Goal: Information Seeking & Learning: Find specific fact

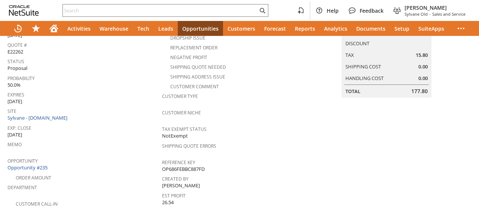
scroll to position [37, 0]
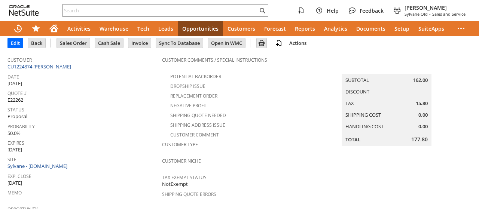
click at [55, 64] on link "CU1224874 Gary Robitaille" at bounding box center [39, 66] width 65 height 7
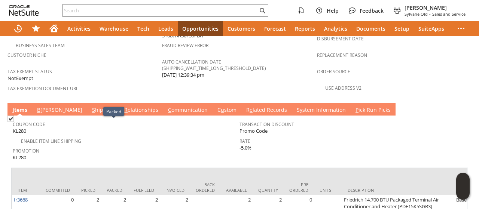
scroll to position [494, 0]
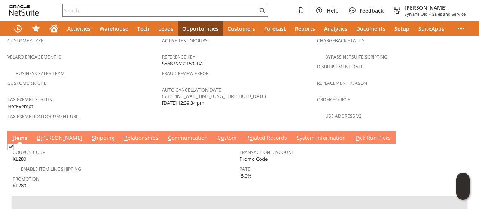
click at [90, 134] on link "S hipping" at bounding box center [103, 138] width 26 height 8
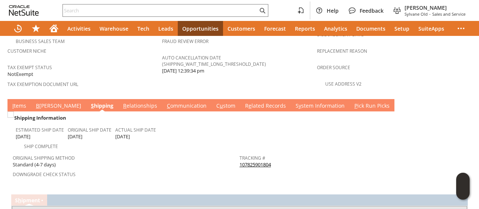
scroll to position [560, 0]
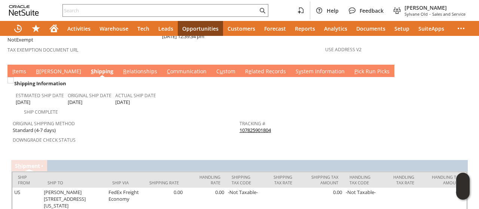
click at [253, 127] on link "107825901804" at bounding box center [254, 130] width 31 height 7
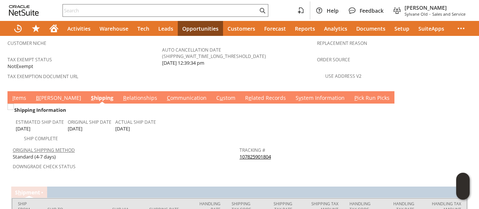
scroll to position [523, 0]
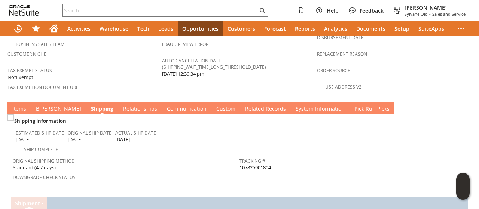
click at [25, 105] on link "I tems" at bounding box center [19, 109] width 18 height 8
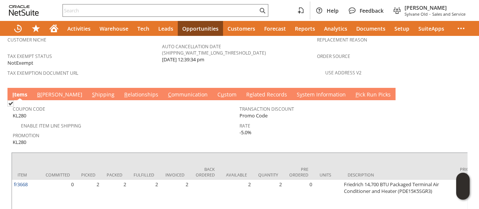
scroll to position [560, 0]
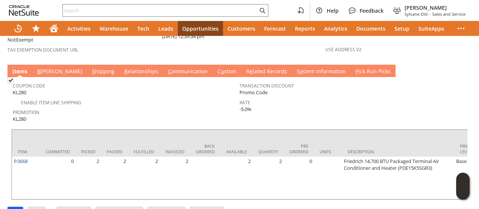
click at [295, 68] on link "S y stem Information" at bounding box center [321, 72] width 53 height 8
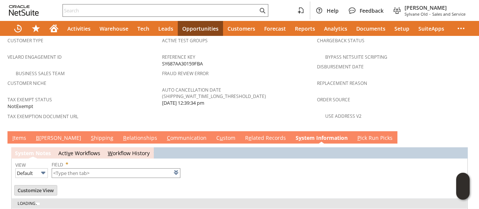
type input "1 to 25 of 100"
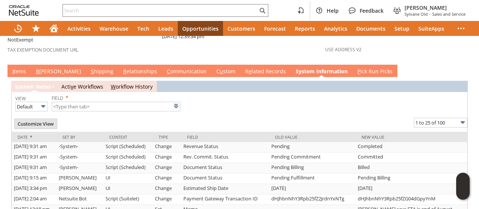
click at [21, 68] on link "I tems" at bounding box center [19, 72] width 18 height 8
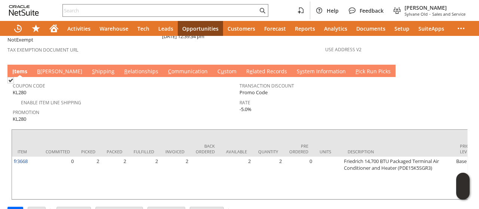
scroll to position [0, 167]
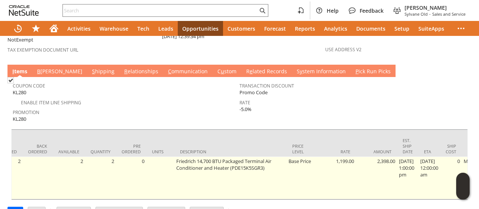
drag, startPoint x: 0, startPoint y: 175, endPoint x: 71, endPoint y: 144, distance: 77.2
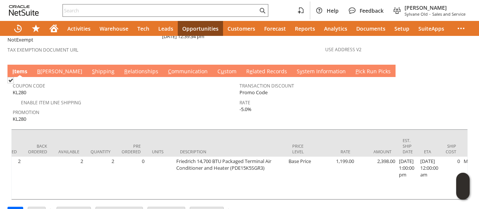
click at [90, 68] on link "S hipping" at bounding box center [103, 72] width 26 height 8
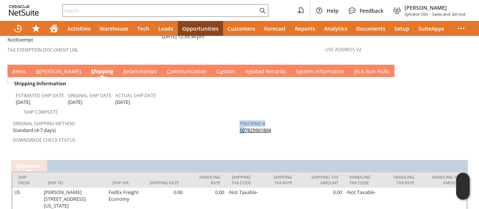
drag, startPoint x: 271, startPoint y: 103, endPoint x: 242, endPoint y: 105, distance: 29.2
click at [242, 118] on div "Tracking # 107825901804" at bounding box center [350, 126] width 223 height 16
click at [15, 68] on link "I tems" at bounding box center [19, 72] width 18 height 8
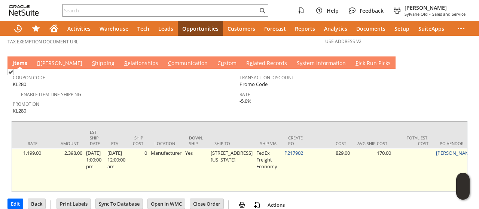
scroll to position [0, 485]
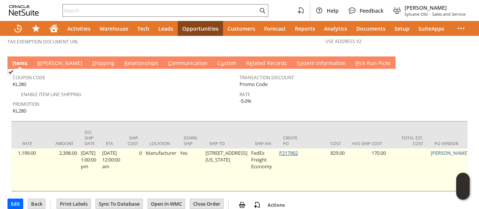
click at [282, 150] on link "P217902" at bounding box center [288, 153] width 19 height 7
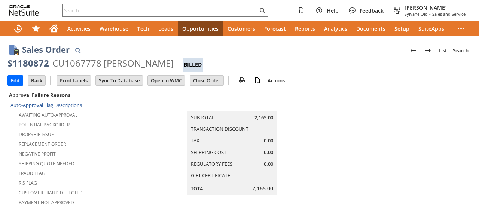
scroll to position [598, 0]
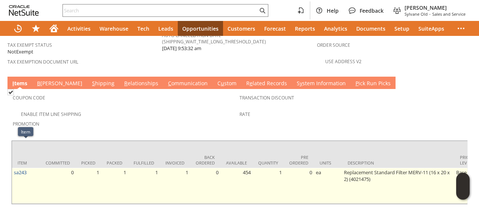
click at [30, 168] on td "sa243" at bounding box center [26, 186] width 28 height 36
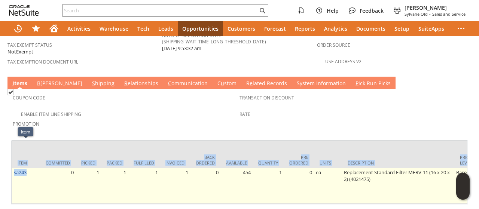
drag, startPoint x: 11, startPoint y: 147, endPoint x: 29, endPoint y: 153, distance: 18.8
click at [29, 153] on div "Coupon Code Enable Item Line Shipping Promotion Transaction Discount Rate Item …" at bounding box center [239, 147] width 464 height 116
click at [29, 168] on td "sa243" at bounding box center [26, 186] width 28 height 36
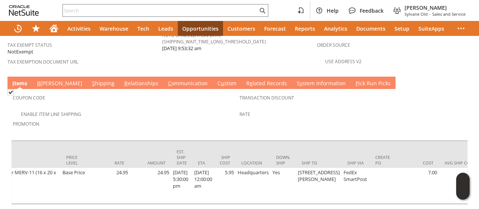
scroll to position [0, 0]
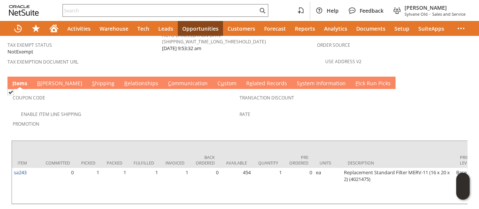
click at [46, 80] on link "B [PERSON_NAME]" at bounding box center [59, 84] width 49 height 8
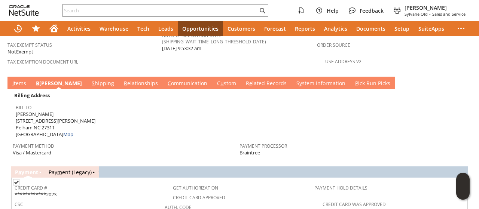
click at [90, 80] on link "S hipping" at bounding box center [103, 84] width 26 height 8
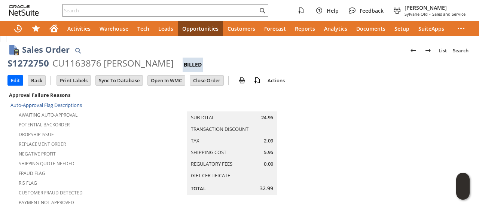
click at [120, 63] on div "CU1163876 [PERSON_NAME]" at bounding box center [112, 63] width 121 height 12
copy div "[PERSON_NAME]"
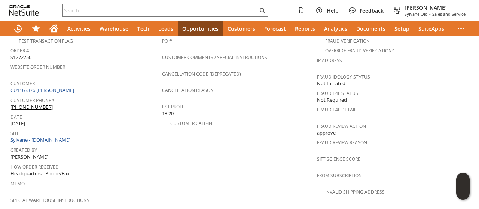
scroll to position [449, 0]
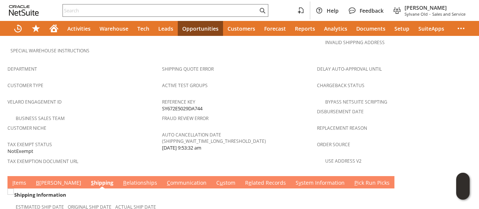
click at [165, 179] on link "C ommunication" at bounding box center [186, 183] width 43 height 8
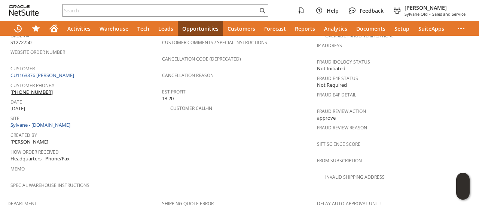
scroll to position [299, 0]
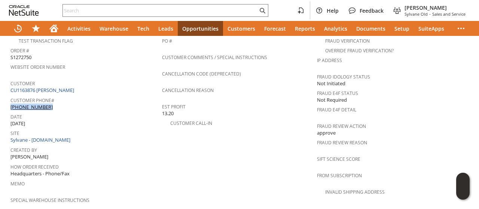
drag, startPoint x: 64, startPoint y: 87, endPoint x: 51, endPoint y: 93, distance: 14.4
click at [58, 95] on div "Customer Phone# [PHONE_NUMBER]" at bounding box center [84, 103] width 148 height 16
copy div "[PHONE_NUMBER]"
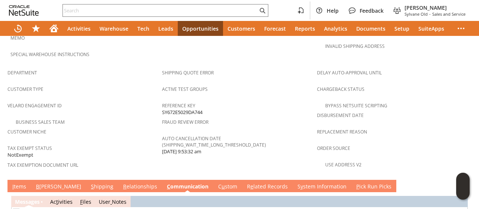
scroll to position [486, 0]
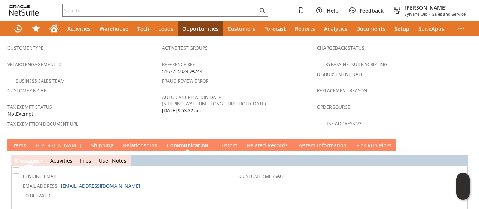
click at [89, 142] on link "S hipping" at bounding box center [102, 146] width 26 height 8
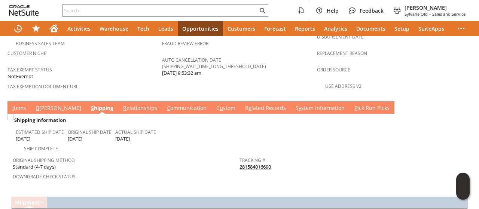
scroll to position [567, 0]
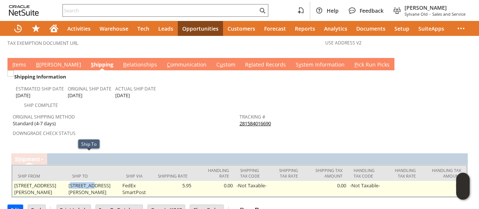
drag, startPoint x: 69, startPoint y: 158, endPoint x: 94, endPoint y: 157, distance: 25.1
click at [94, 181] on td "[STREET_ADDRESS][PERSON_NAME]" at bounding box center [94, 189] width 54 height 16
click at [68, 181] on td "[STREET_ADDRESS][PERSON_NAME]" at bounding box center [94, 189] width 54 height 16
drag, startPoint x: 68, startPoint y: 157, endPoint x: 102, endPoint y: 157, distance: 34.8
click at [102, 181] on td "[STREET_ADDRESS][PERSON_NAME]" at bounding box center [94, 189] width 54 height 16
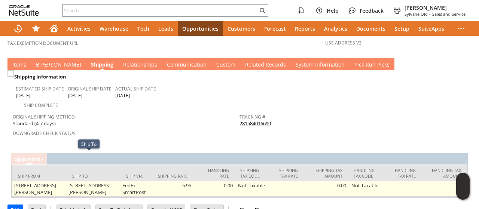
click at [69, 181] on td "[STREET_ADDRESS][PERSON_NAME]" at bounding box center [94, 189] width 54 height 16
copy td "Pelham"
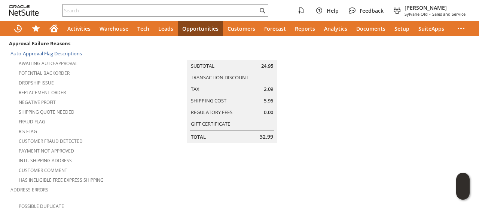
scroll to position [0, 0]
